Goal: Check status

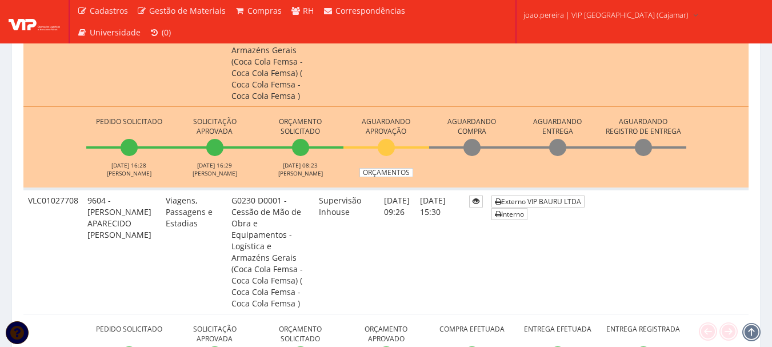
scroll to position [743, 0]
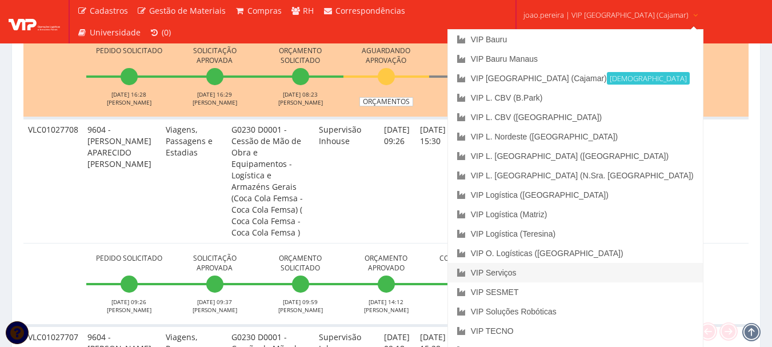
click at [548, 276] on link "VIP Serviços" at bounding box center [575, 272] width 255 height 19
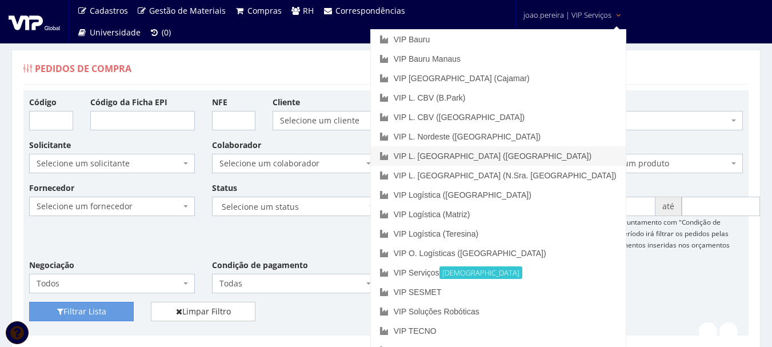
click at [545, 153] on link "VIP L. [GEOGRAPHIC_DATA] ([GEOGRAPHIC_DATA])" at bounding box center [498, 155] width 255 height 19
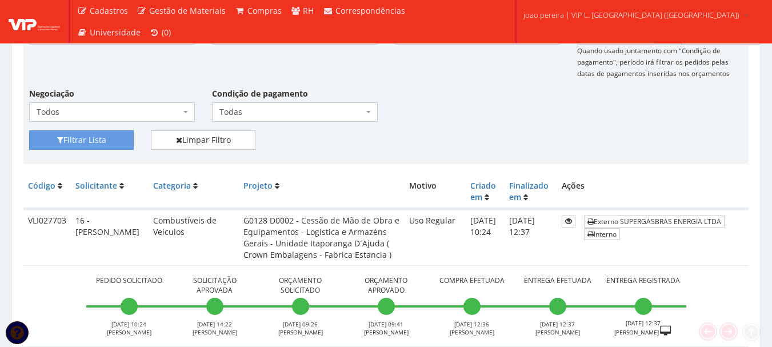
scroll to position [228, 0]
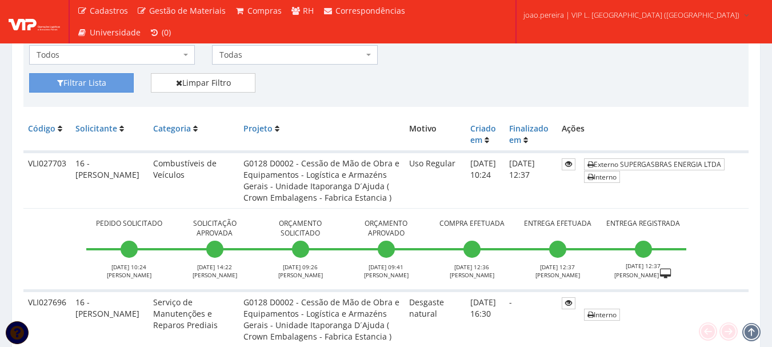
click at [293, 82] on div "Filtrar Lista Limpar Filtro" at bounding box center [386, 87] width 731 height 28
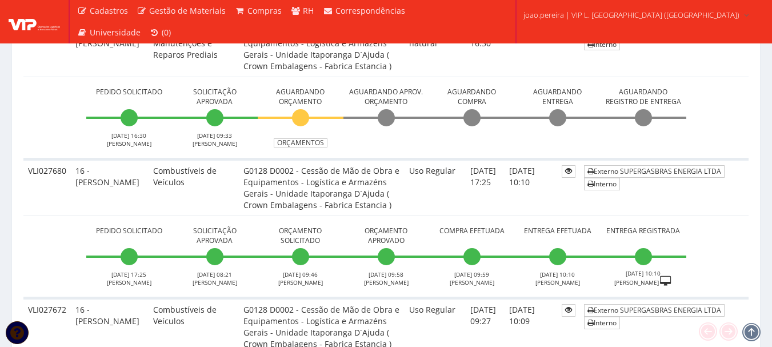
scroll to position [514, 0]
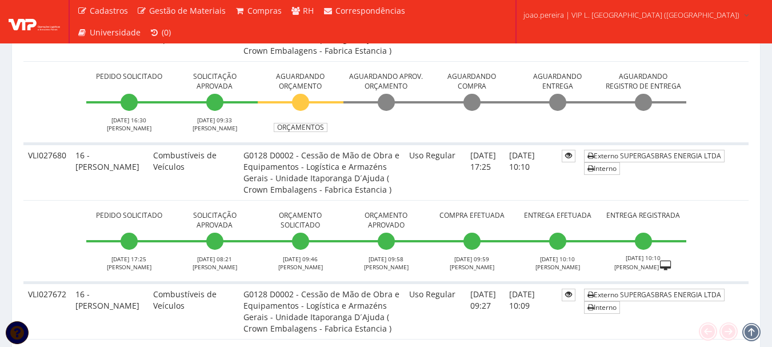
click at [29, 108] on td "Pedido Solicitado 05/09/2025 16:30 JOSE SIQUEIRA Solicitação Aprovada 09/09/202…" at bounding box center [385, 102] width 725 height 82
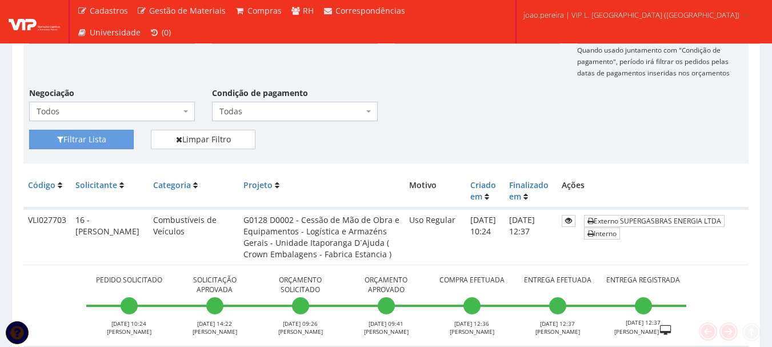
scroll to position [286, 0]
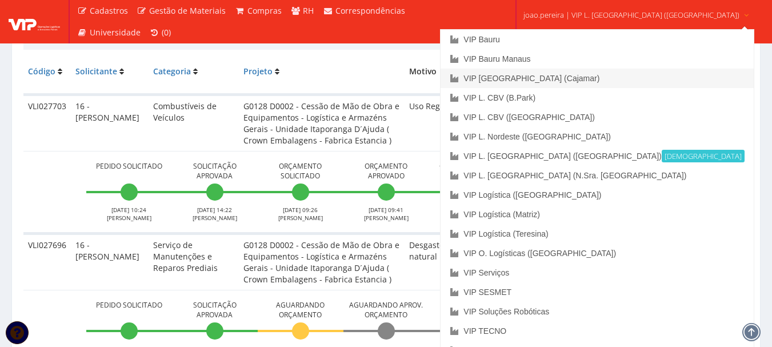
click at [583, 73] on link "VIP [GEOGRAPHIC_DATA] (Cajamar)" at bounding box center [596, 78] width 312 height 19
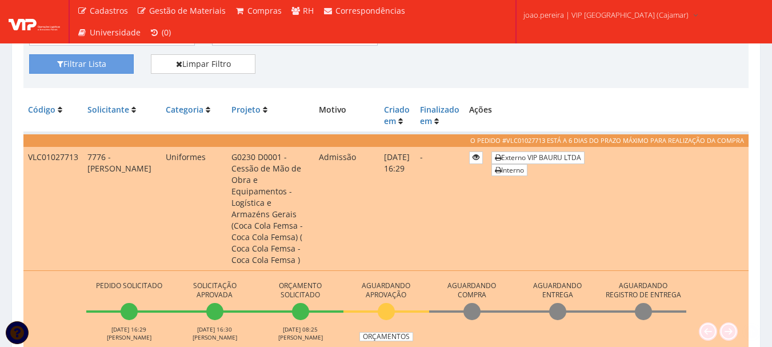
scroll to position [286, 0]
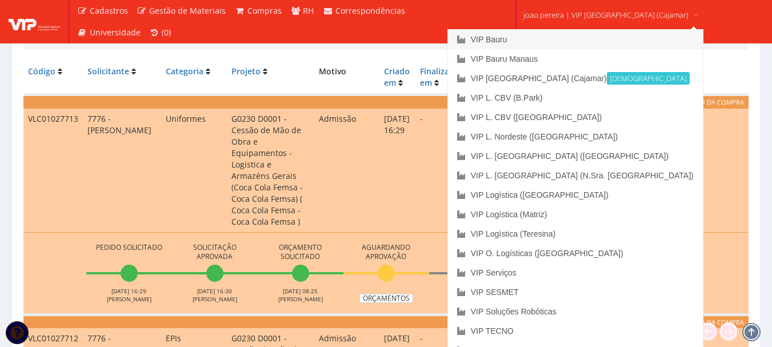
click at [548, 38] on link "VIP Bauru" at bounding box center [575, 39] width 255 height 19
